Goal: Transaction & Acquisition: Book appointment/travel/reservation

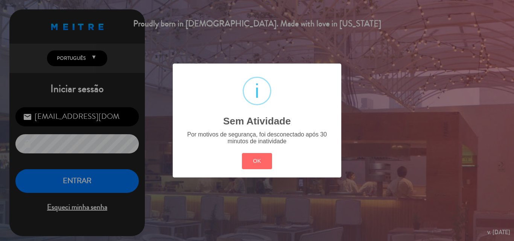
click at [74, 182] on div "? ! i Sem Atividade × Por motivos de segurança, foi desconectado após 30 minuto…" at bounding box center [257, 120] width 514 height 241
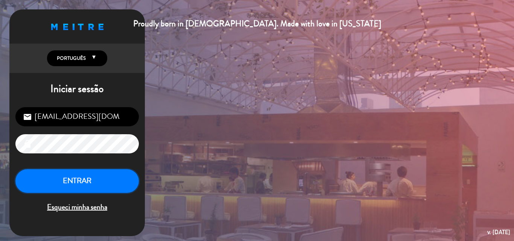
click at [74, 182] on button "ENTRAR" at bounding box center [76, 181] width 123 height 24
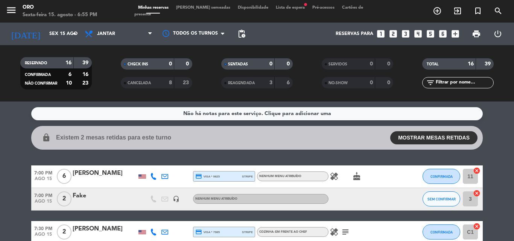
click at [272, 10] on span "Lista de espera fiber_manual_record" at bounding box center [290, 8] width 36 height 4
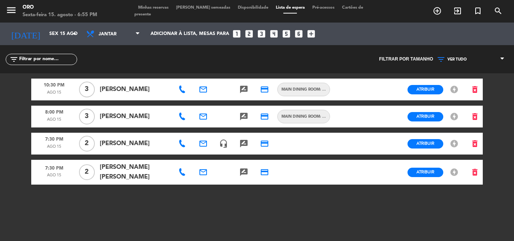
click at [182, 91] on icon at bounding box center [182, 90] width 8 height 8
click at [183, 119] on icon at bounding box center [182, 117] width 8 height 8
click at [182, 146] on icon at bounding box center [182, 144] width 8 height 8
click at [181, 173] on icon at bounding box center [182, 173] width 8 height 8
click at [151, 9] on span "Minhas reservas" at bounding box center [153, 8] width 38 height 4
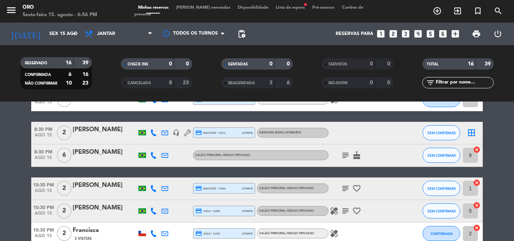
scroll to position [339, 0]
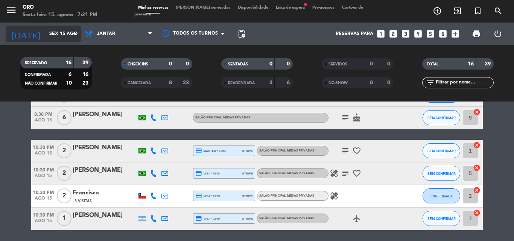
click at [74, 33] on icon "arrow_drop_down" at bounding box center [74, 33] width 9 height 9
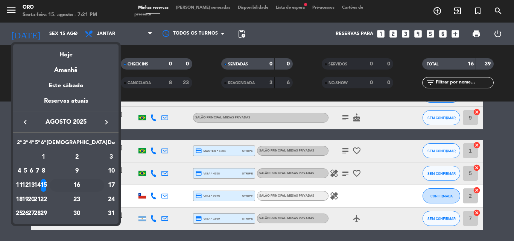
click at [96, 187] on div "16" at bounding box center [77, 185] width 55 height 13
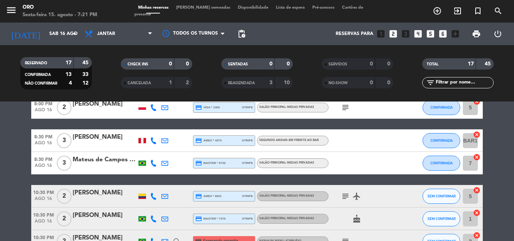
scroll to position [359, 0]
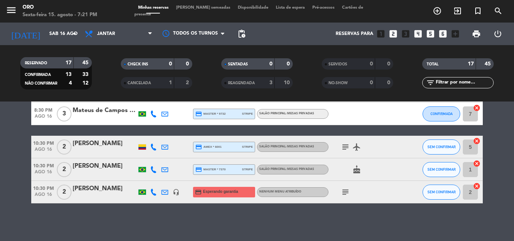
click at [345, 192] on icon "subject" at bounding box center [345, 192] width 9 height 9
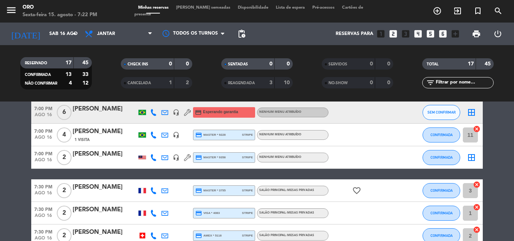
scroll to position [0, 0]
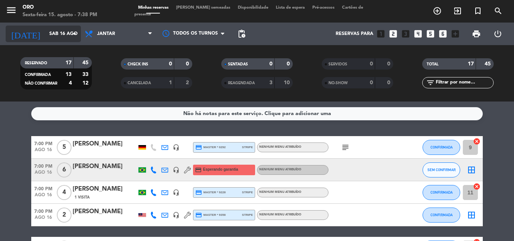
click at [74, 33] on icon "arrow_drop_down" at bounding box center [74, 33] width 9 height 9
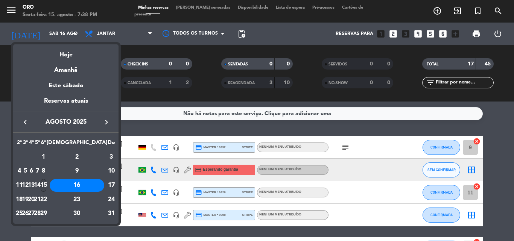
click at [46, 188] on div "15" at bounding box center [44, 185] width 6 height 13
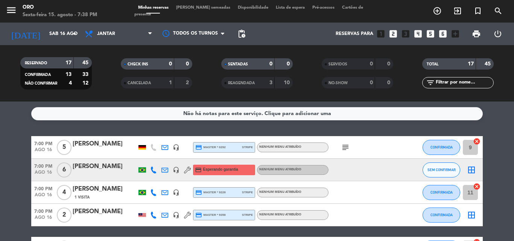
type input "Sex 15 ago"
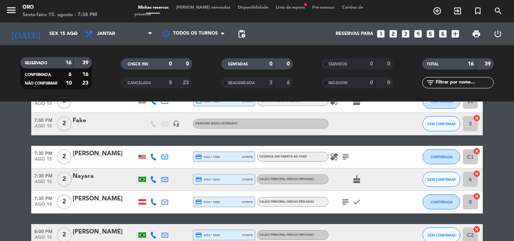
scroll to position [150, 0]
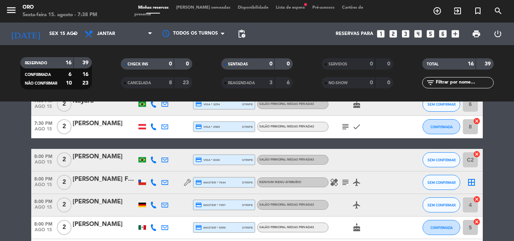
click at [272, 10] on span "Lista de espera fiber_manual_record" at bounding box center [290, 8] width 36 height 4
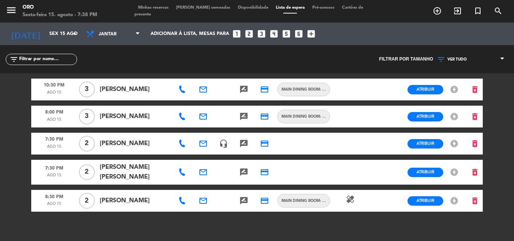
click at [184, 115] on icon at bounding box center [182, 117] width 8 height 8
click at [181, 89] on icon at bounding box center [182, 90] width 8 height 8
click at [184, 117] on icon at bounding box center [182, 117] width 8 height 8
click at [163, 10] on span "Minhas reservas" at bounding box center [153, 8] width 38 height 4
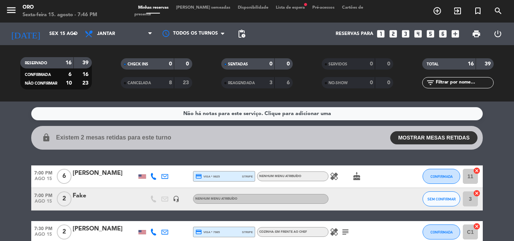
click at [406, 32] on icon "looks_3" at bounding box center [406, 34] width 10 height 10
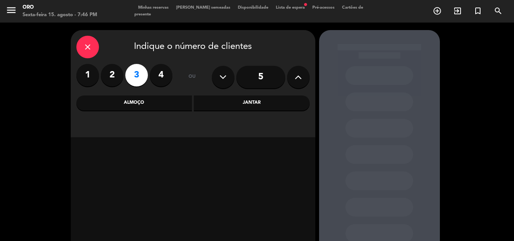
click at [253, 102] on div "Jantar" at bounding box center [252, 103] width 116 height 15
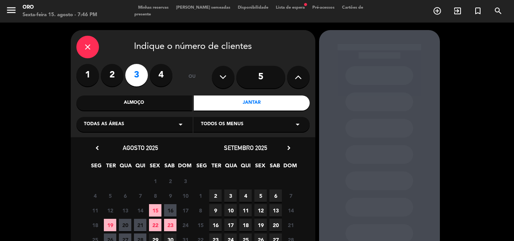
click at [154, 208] on span "15" at bounding box center [155, 210] width 12 height 12
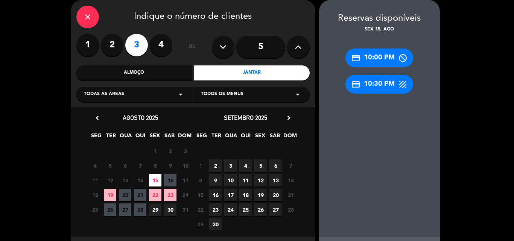
scroll to position [66, 0]
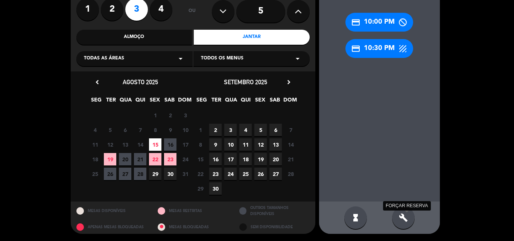
click at [404, 217] on icon "build" at bounding box center [403, 217] width 9 height 9
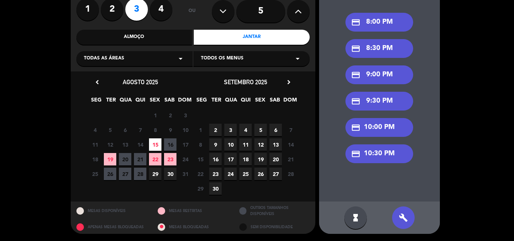
click at [372, 49] on div "credit_card 8:30 PM" at bounding box center [379, 48] width 68 height 19
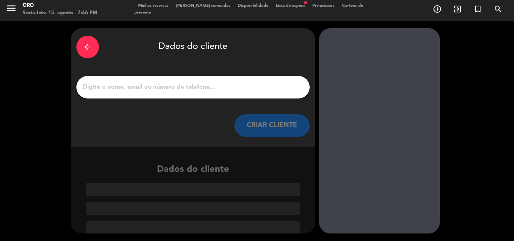
scroll to position [2, 0]
click at [111, 87] on input "1" at bounding box center [193, 87] width 222 height 11
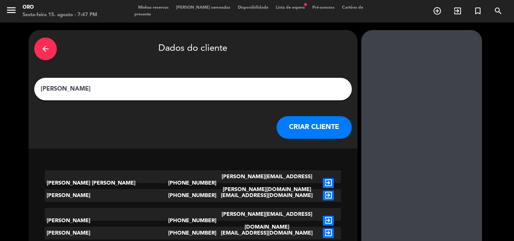
type input "[PERSON_NAME]"
click at [277, 129] on button "CRIAR CLIENTE" at bounding box center [314, 127] width 75 height 23
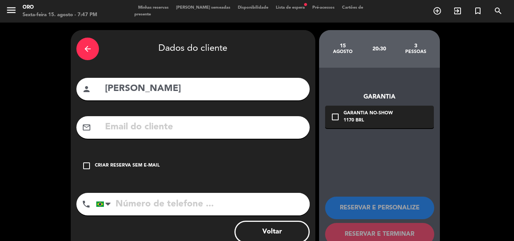
click at [127, 204] on input "tel" at bounding box center [203, 204] width 214 height 23
click at [88, 166] on icon "check_box_outline_blank" at bounding box center [86, 165] width 9 height 9
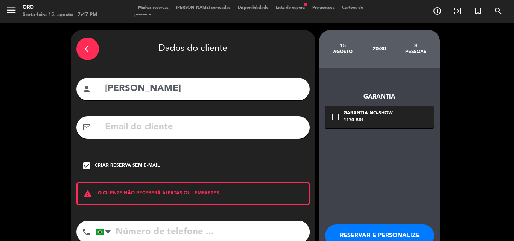
scroll to position [49, 0]
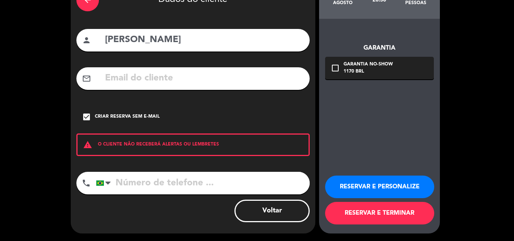
click at [350, 210] on button "RESERVAR E TERMINAR" at bounding box center [379, 213] width 109 height 23
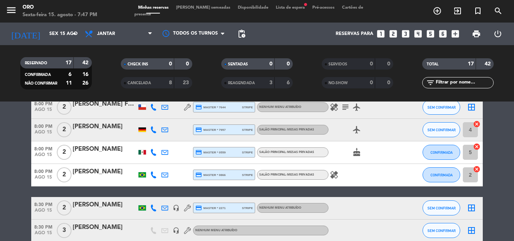
scroll to position [263, 0]
